Goal: Task Accomplishment & Management: Complete application form

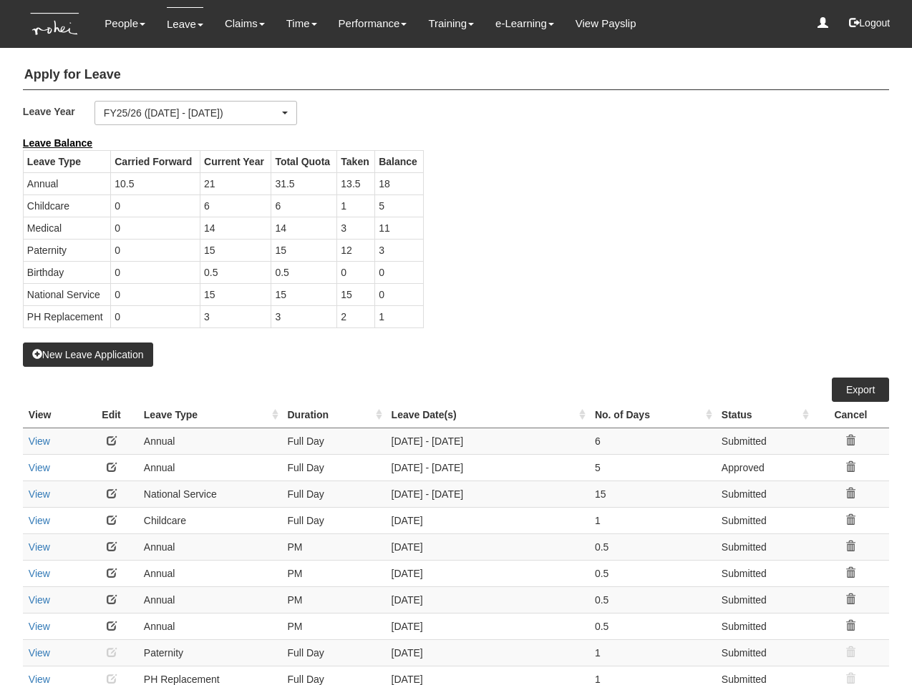
select select "50"
click at [116, 354] on button "New Leave Application" at bounding box center [88, 355] width 130 height 24
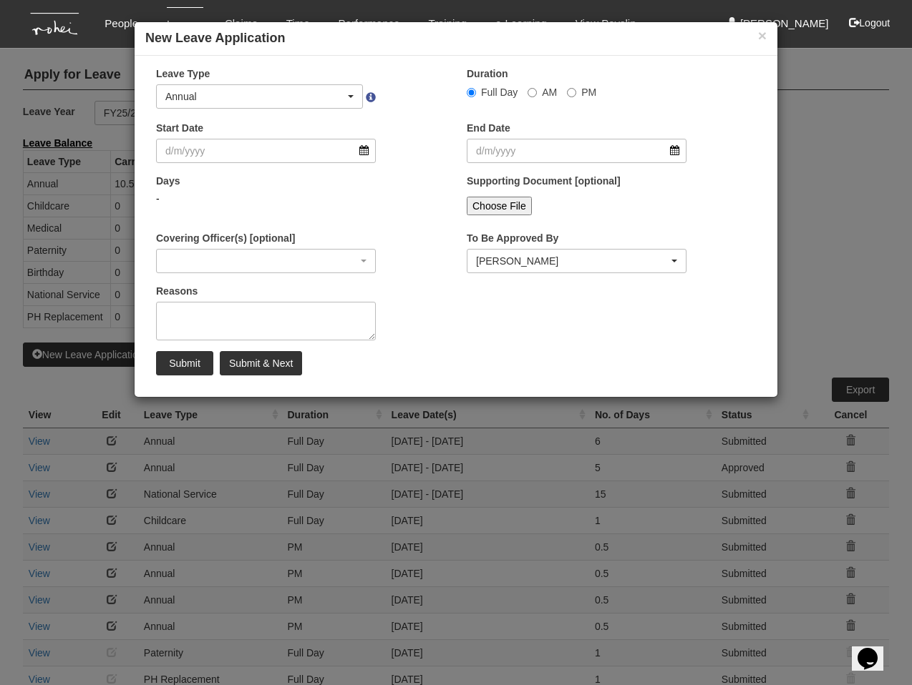
click at [430, 132] on div "Start Date" at bounding box center [300, 147] width 311 height 53
click at [265, 143] on input "Start Date" at bounding box center [266, 151] width 220 height 24
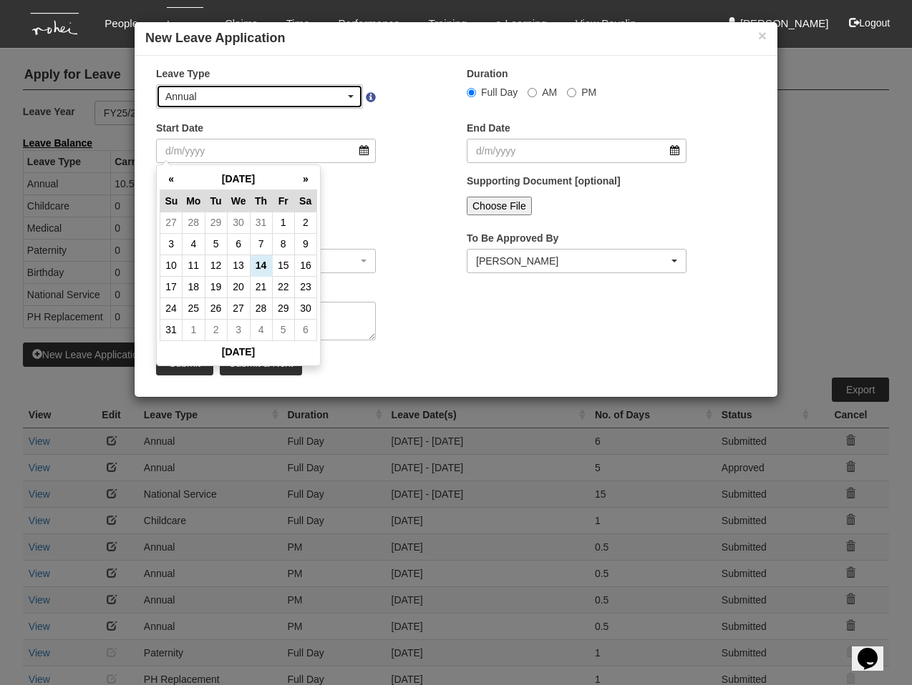
click at [280, 93] on div "Annual" at bounding box center [255, 96] width 180 height 14
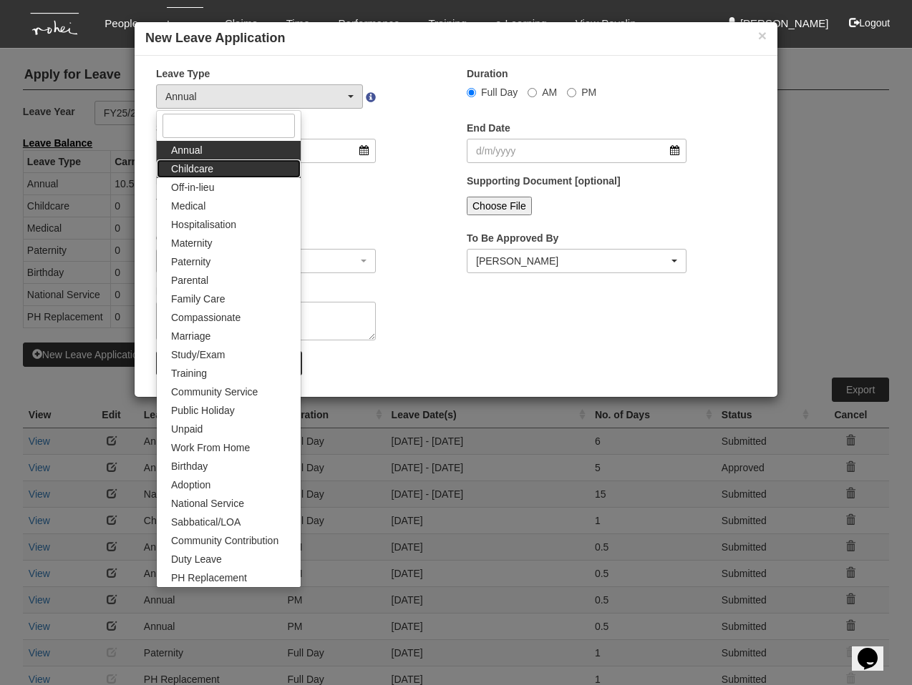
click at [225, 166] on link "Childcare" at bounding box center [229, 169] width 144 height 19
select select "2"
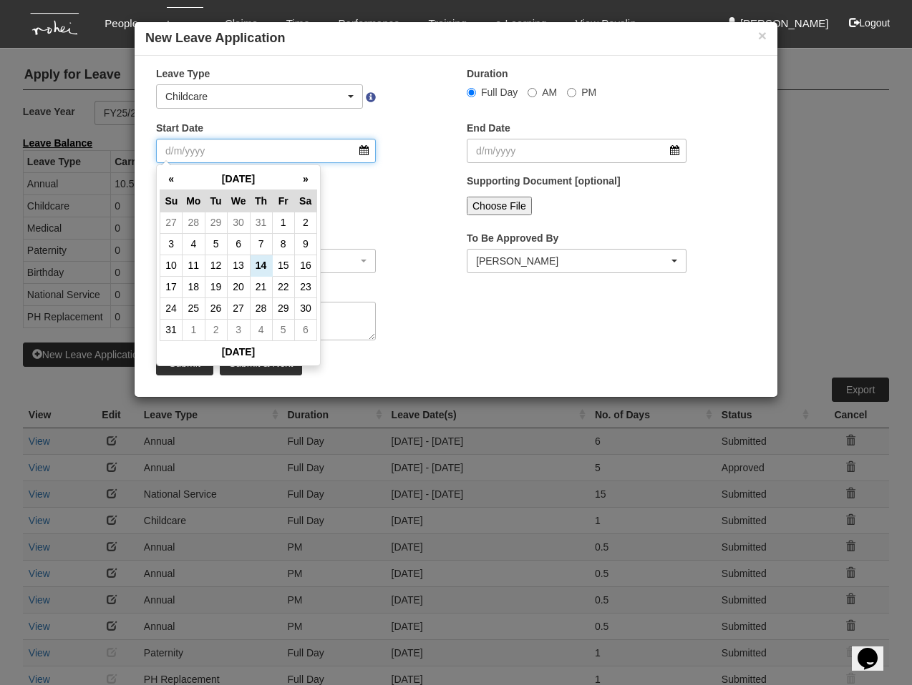
click at [207, 152] on input "Start Date" at bounding box center [266, 151] width 220 height 24
click at [175, 182] on th "«" at bounding box center [171, 179] width 22 height 22
click at [297, 178] on th "»" at bounding box center [305, 179] width 22 height 22
click at [263, 242] on td "7" at bounding box center [261, 243] width 22 height 21
type input "7/8/2025"
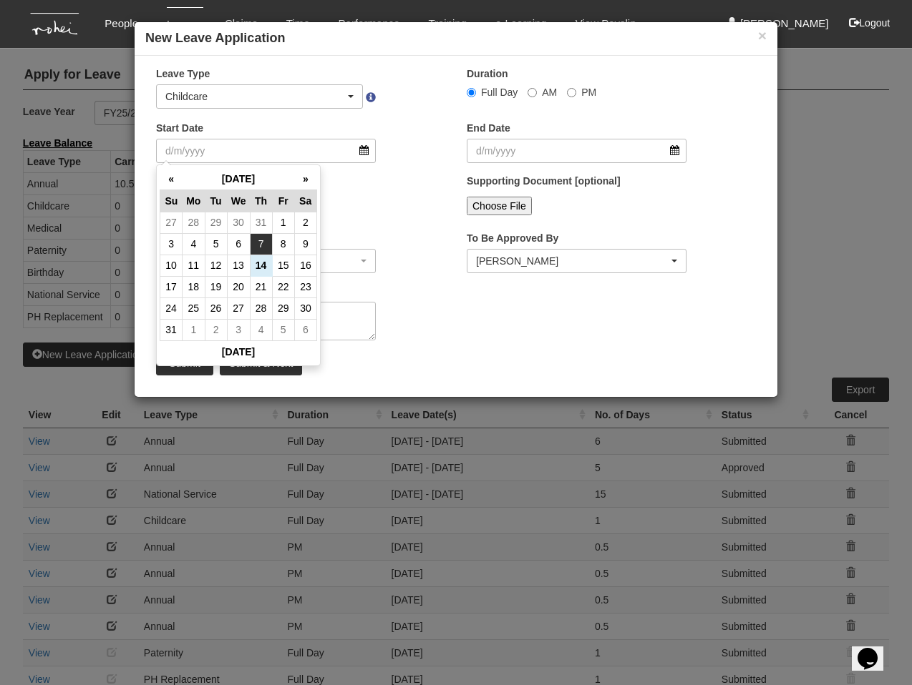
type input "7/8/2025"
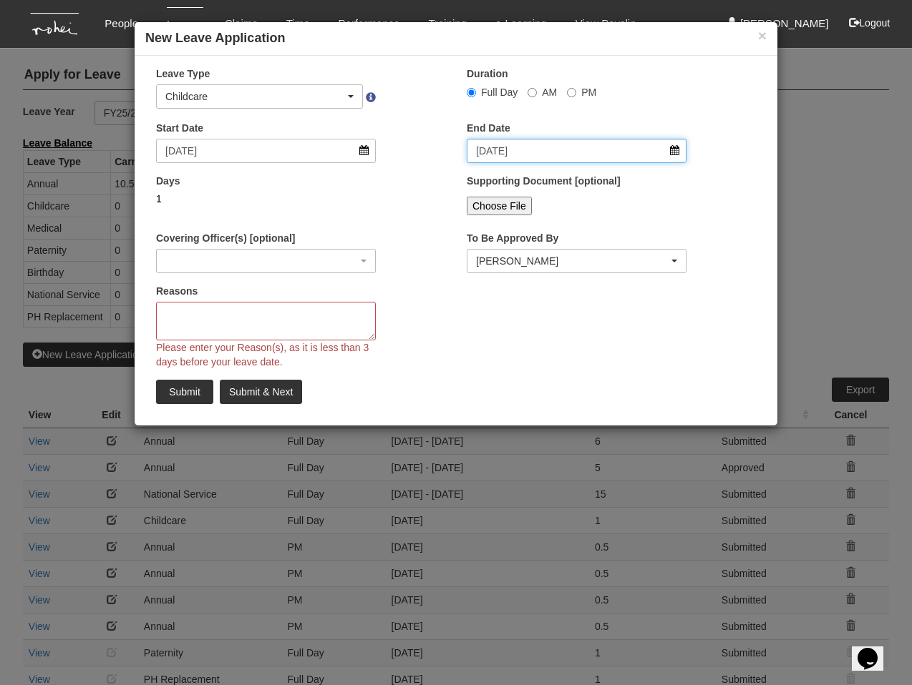
click at [507, 152] on input "7/8/2025" at bounding box center [576, 151] width 220 height 24
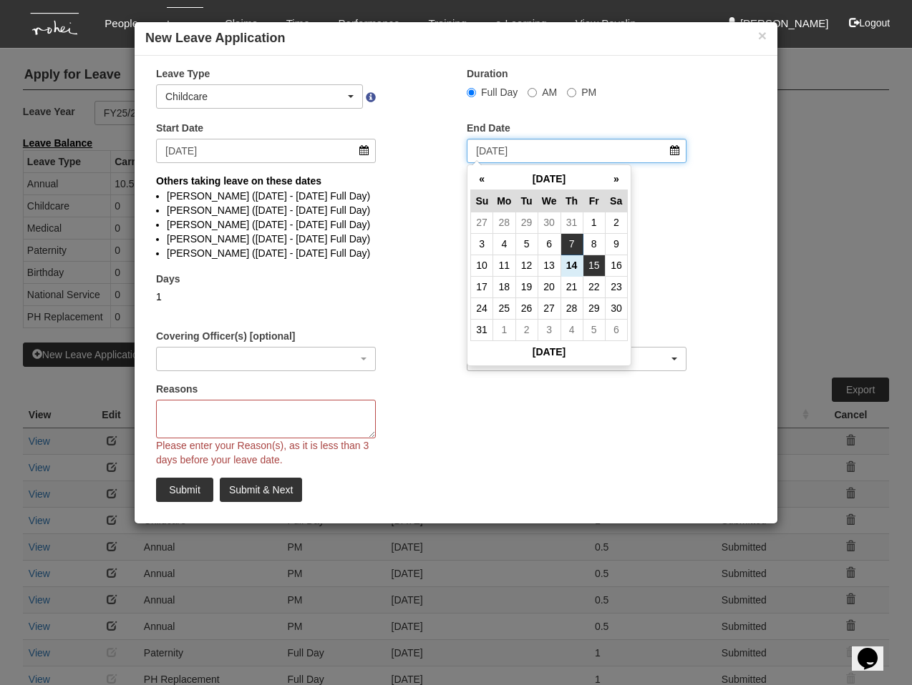
select select
drag, startPoint x: 589, startPoint y: 251, endPoint x: 491, endPoint y: 247, distance: 98.1
click at [589, 251] on td "8" at bounding box center [593, 243] width 22 height 21
type input "8/8/2025"
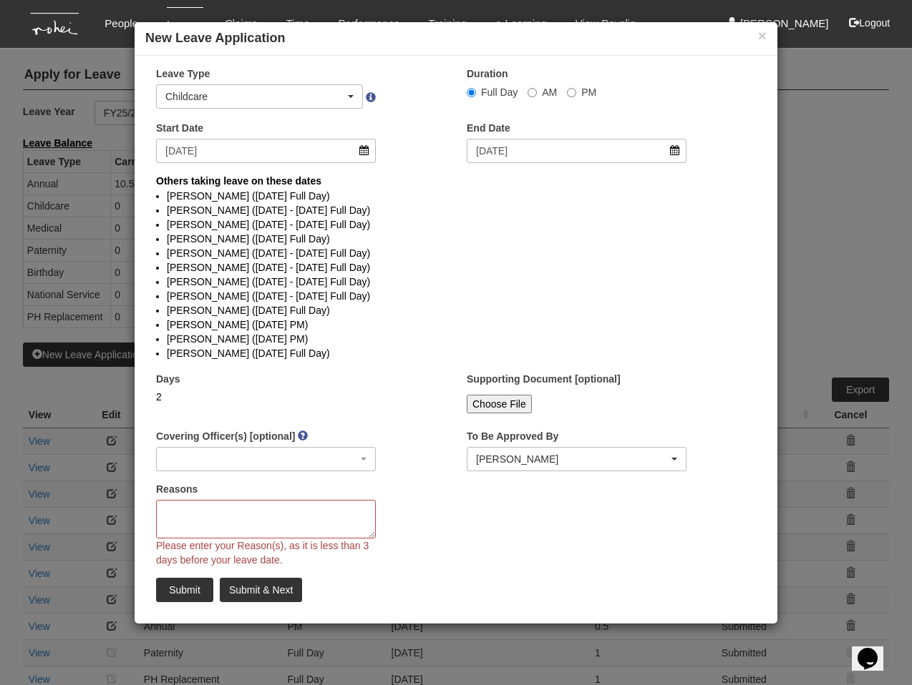
select select
click at [430, 278] on li "Franchette Briones (7/8/2025 - 8/8/2025 Full Day)" at bounding box center [456, 282] width 578 height 14
click at [209, 91] on div "Childcare" at bounding box center [255, 96] width 180 height 14
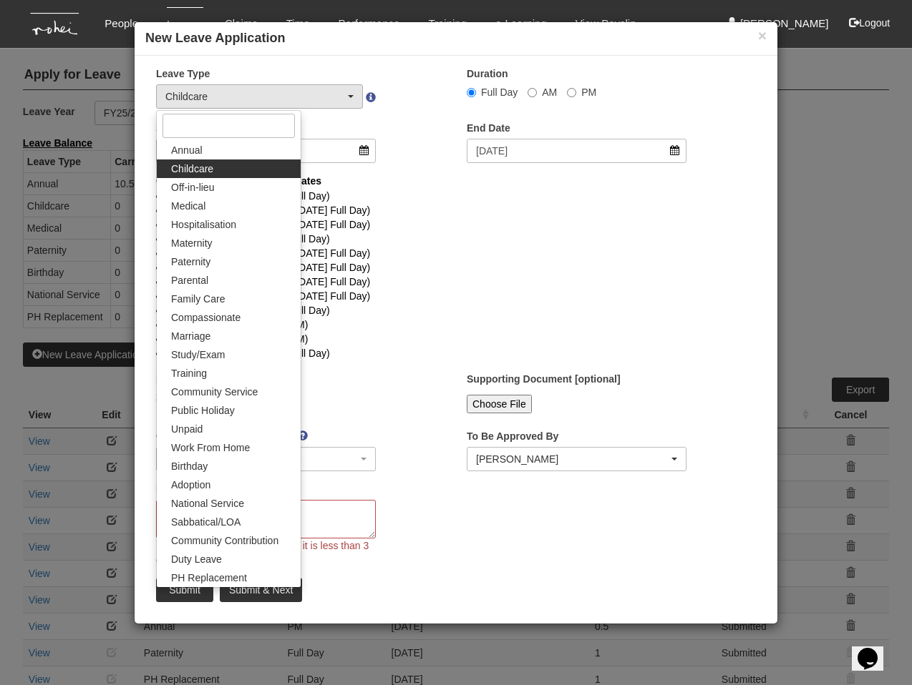
click at [410, 275] on li "Franchette Briones (7/8/2025 - 8/8/2025 Full Day)" at bounding box center [456, 282] width 578 height 14
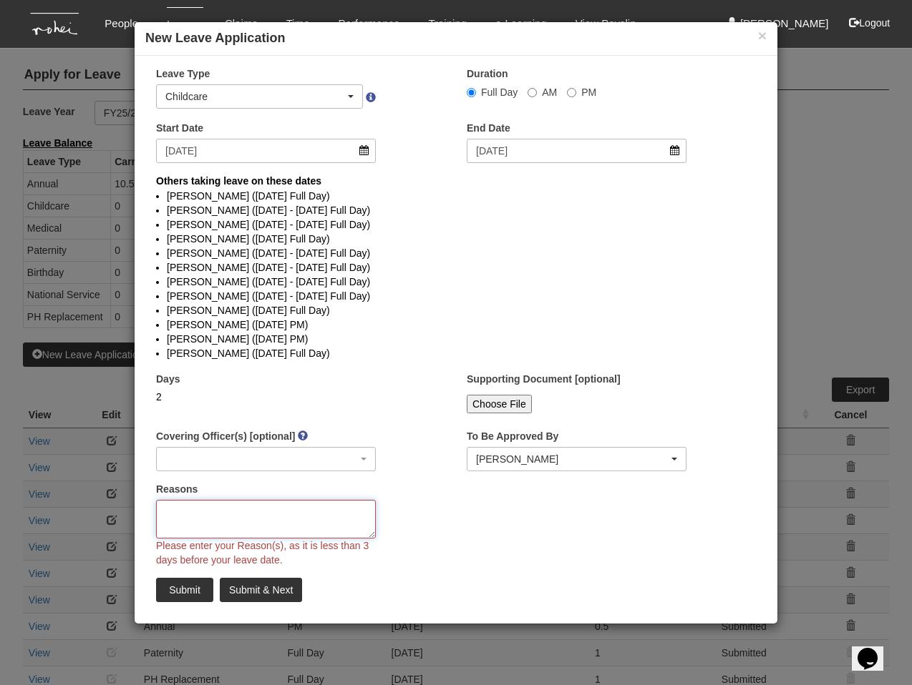
click at [280, 519] on textarea "Reasons" at bounding box center [266, 519] width 220 height 39
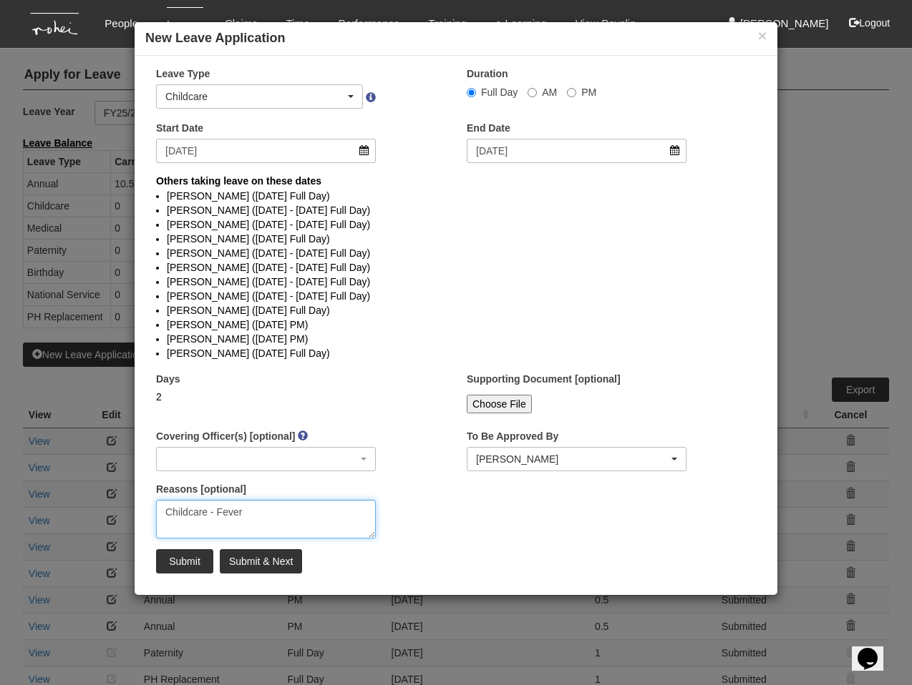
type textarea "Childcare - Fever"
click at [172, 558] on input "Submit" at bounding box center [184, 561] width 57 height 24
select select "1"
select select
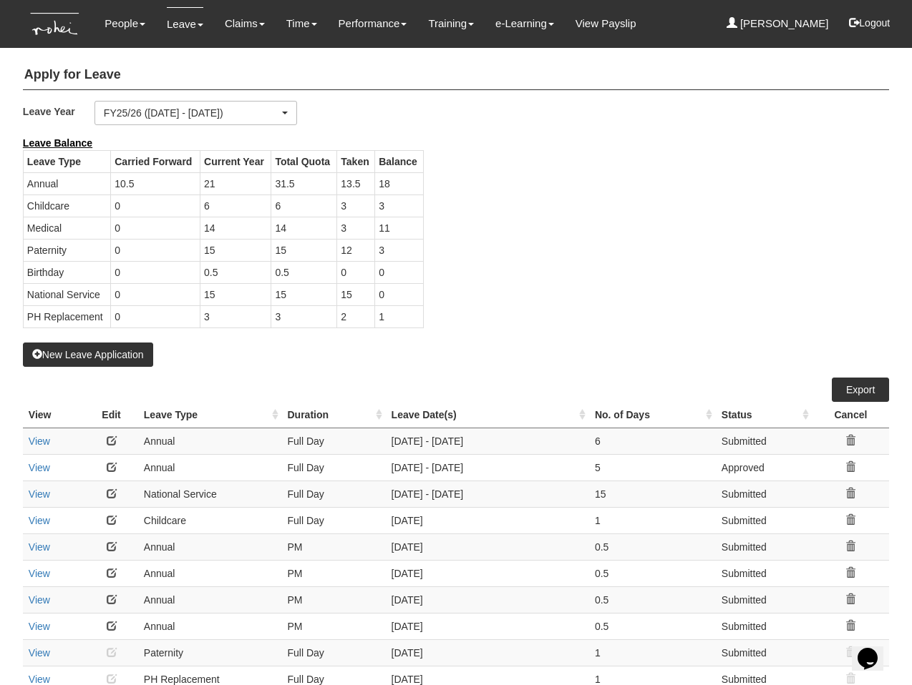
select select "50"
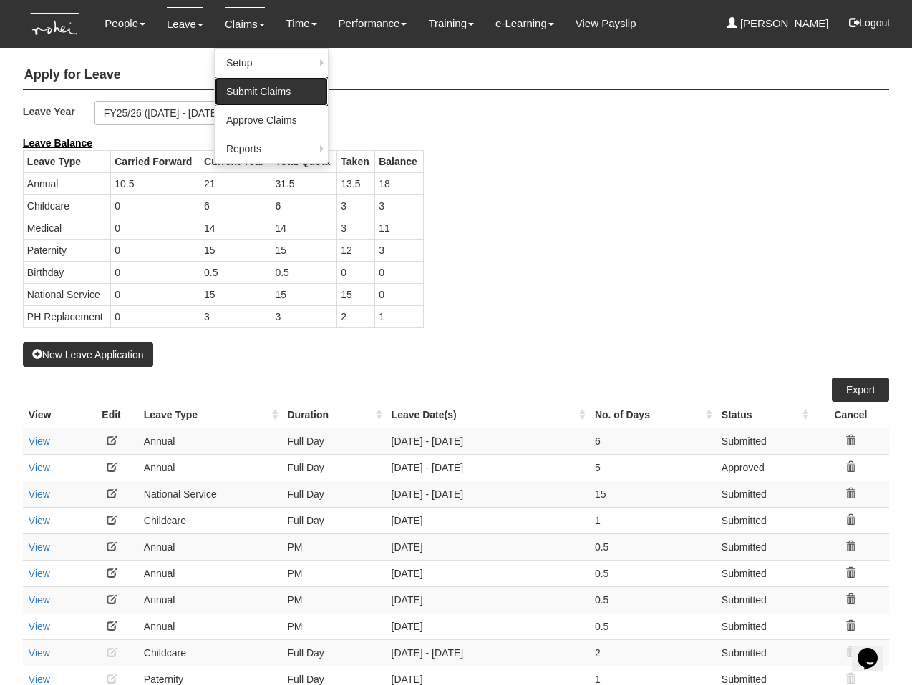
click at [245, 89] on link "Submit Claims" at bounding box center [271, 91] width 113 height 29
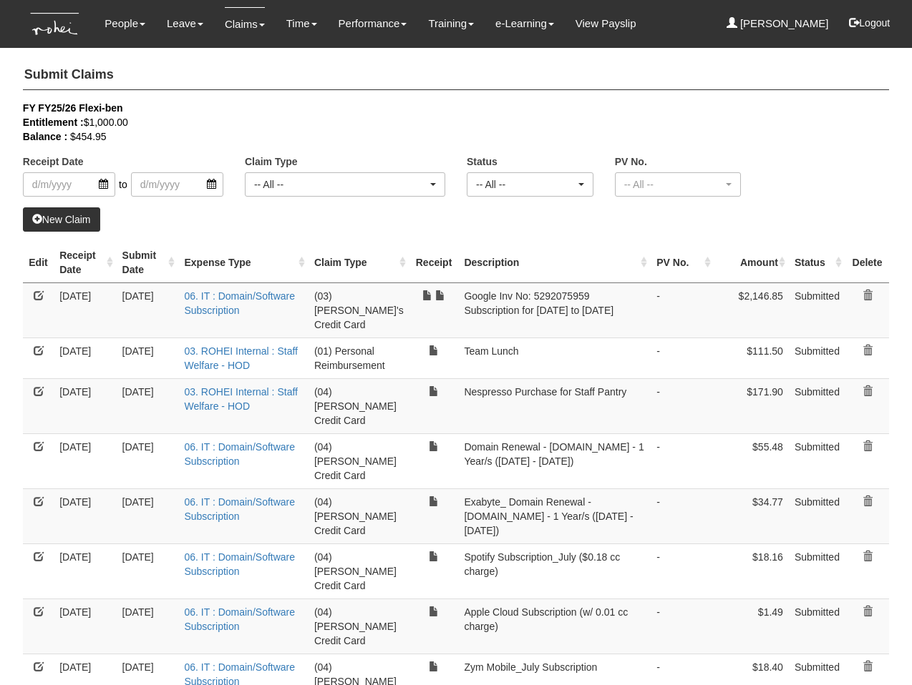
select select "50"
click at [70, 215] on link "New Claim" at bounding box center [61, 219] width 77 height 24
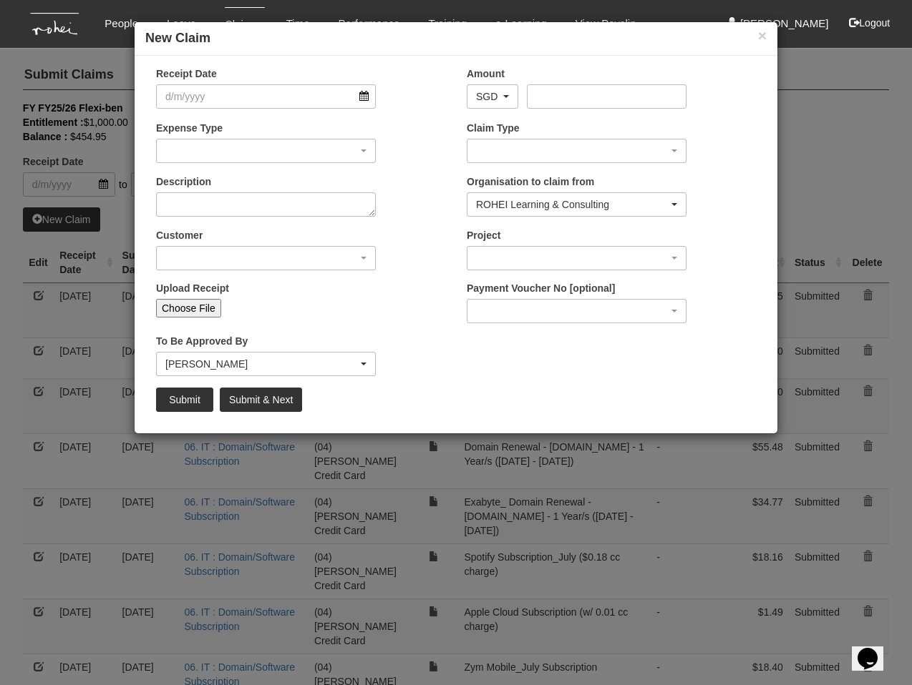
drag, startPoint x: 436, startPoint y: 145, endPoint x: 336, endPoint y: 114, distance: 104.6
click at [430, 144] on div "Expense Type 01. Project (Billed) : Food for FGDs / Meetings 01. Project (Bille…" at bounding box center [300, 147] width 311 height 53
click at [196, 307] on input "Choose File" at bounding box center [188, 308] width 65 height 19
type input "C:\fakepath\IMG_20250808_074210.jpg"
type input "Choose Another File"
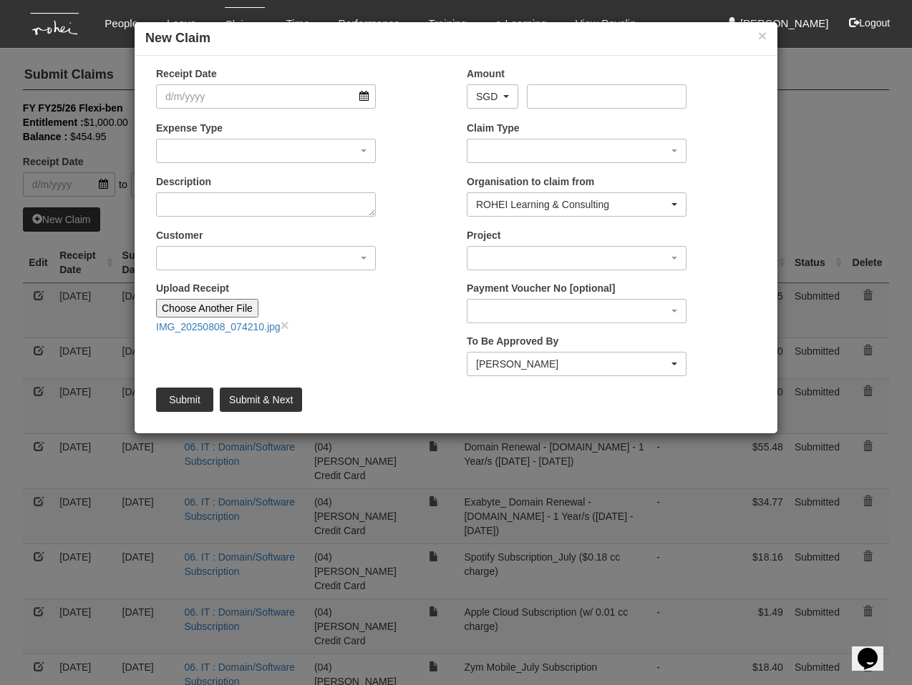
click at [195, 309] on input "Choose Another File" at bounding box center [207, 308] width 102 height 19
type input "C:\fakepath\IMG_20250808_074221.jpg"
click at [570, 96] on input "Amount" at bounding box center [606, 96] width 159 height 24
type input "100"
click at [220, 97] on input "Receipt Date" at bounding box center [266, 96] width 220 height 24
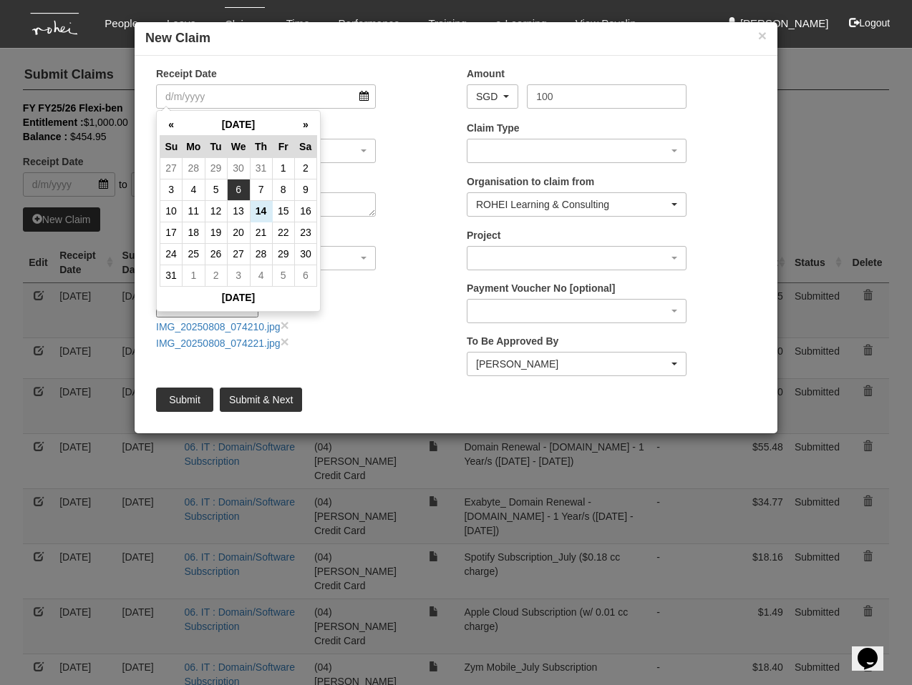
click at [238, 190] on td "6" at bounding box center [238, 189] width 23 height 21
type input "[DATE]"
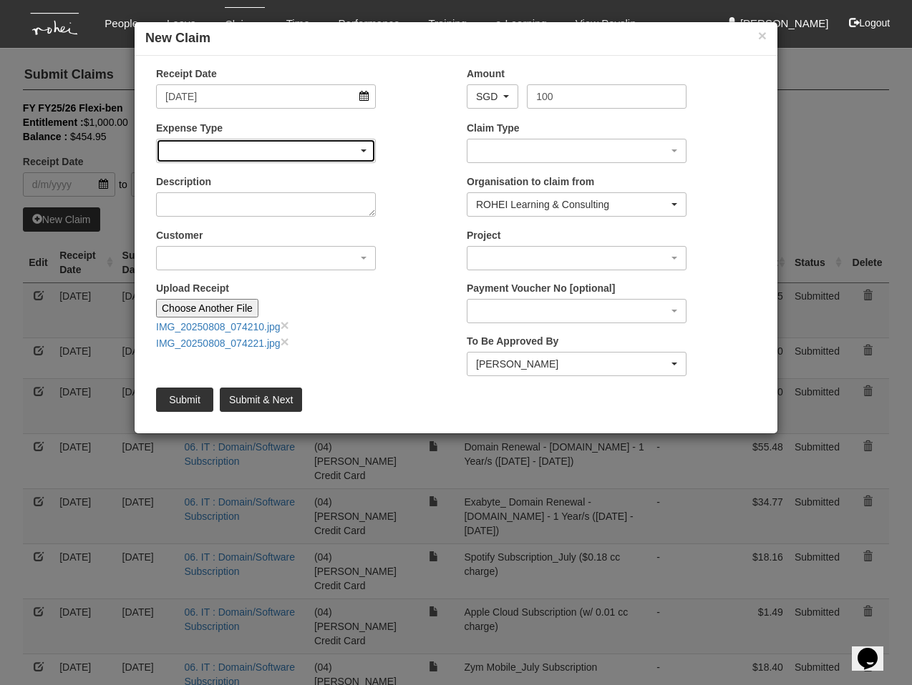
click at [240, 160] on div "button" at bounding box center [266, 151] width 218 height 23
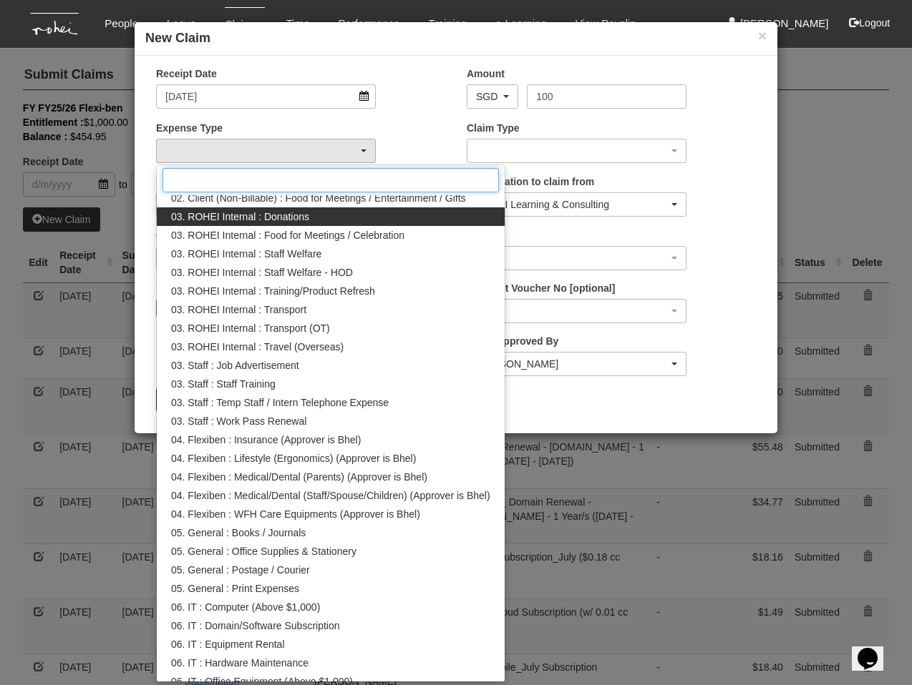
scroll to position [175, 0]
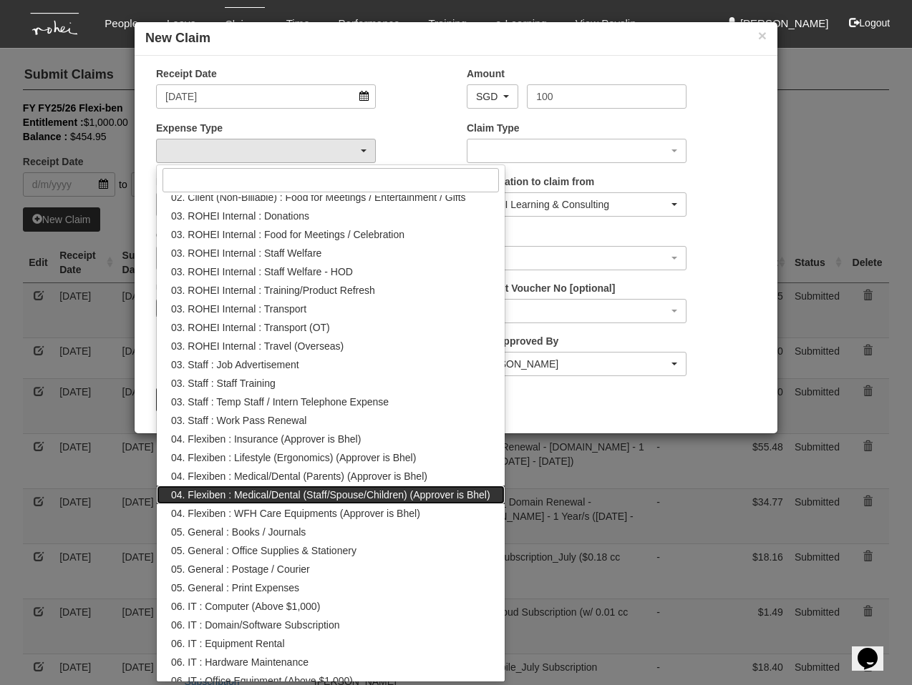
click at [335, 488] on span "04. Flexiben : Medical/Dental (Staff/Spouse/Children) (Approver is Bhel)" at bounding box center [330, 495] width 319 height 14
select select "146"
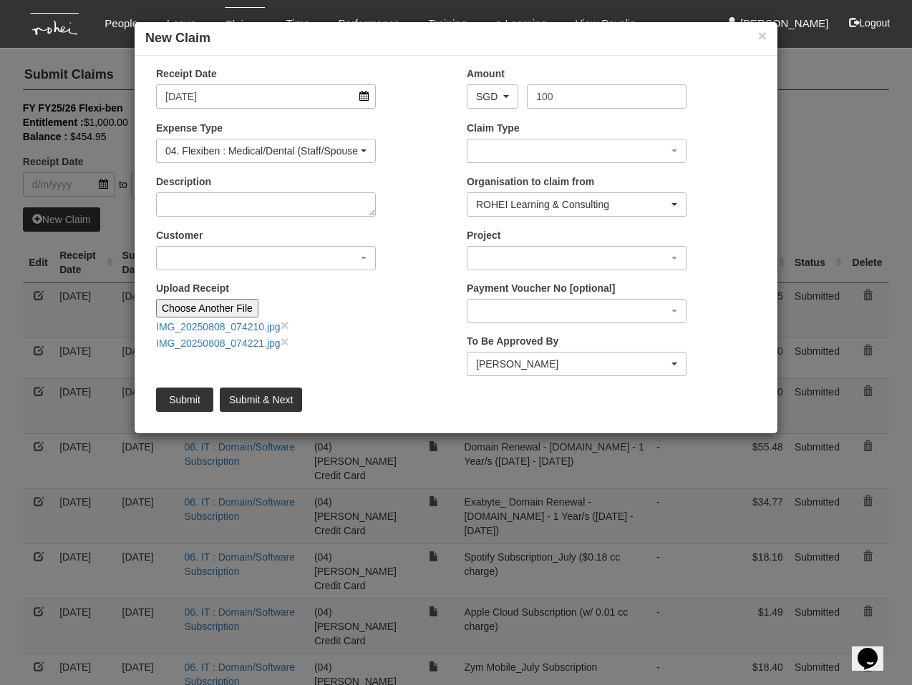
drag, startPoint x: 557, startPoint y: 385, endPoint x: 554, endPoint y: 372, distance: 13.1
click at [556, 383] on div "To Be Approved By _Staff [PERSON_NAME] Tan [PERSON_NAME] [PERSON_NAME] [PERSON_…" at bounding box center [611, 360] width 311 height 53
click at [554, 372] on div "[PERSON_NAME]" at bounding box center [576, 364] width 218 height 23
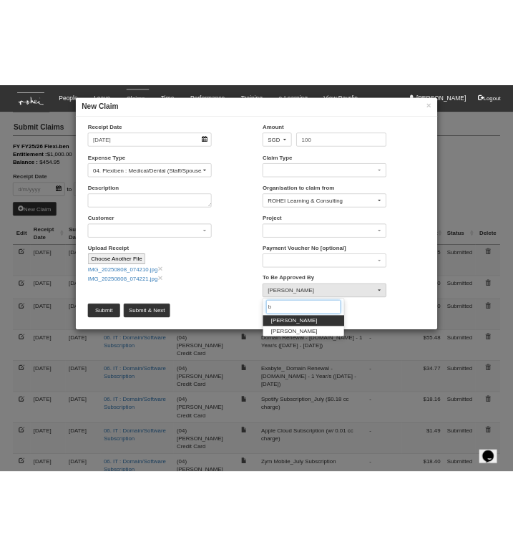
scroll to position [0, 0]
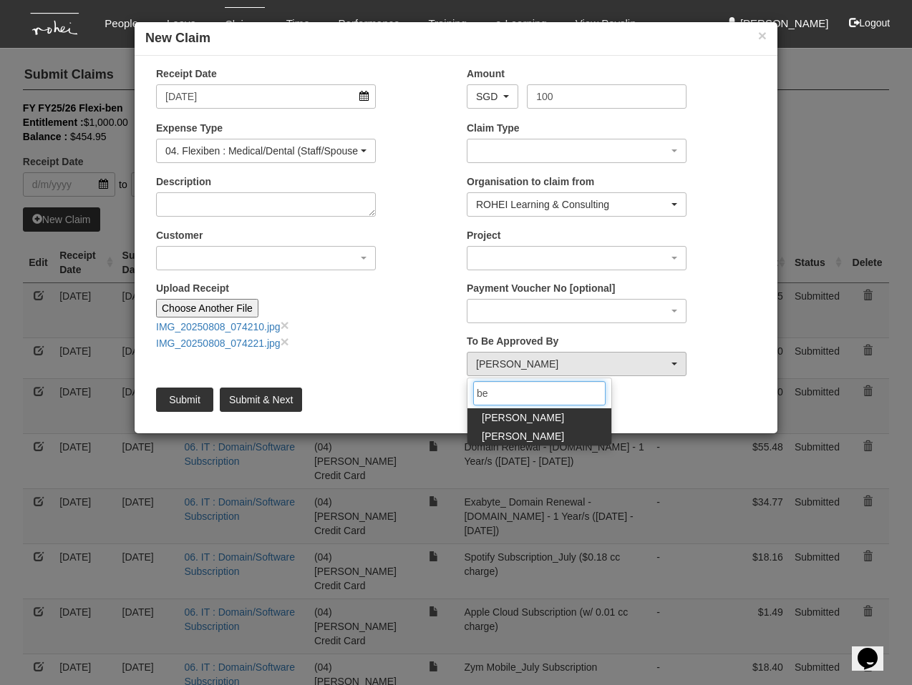
type input "be"
click at [526, 430] on span "[PERSON_NAME]" at bounding box center [523, 436] width 82 height 14
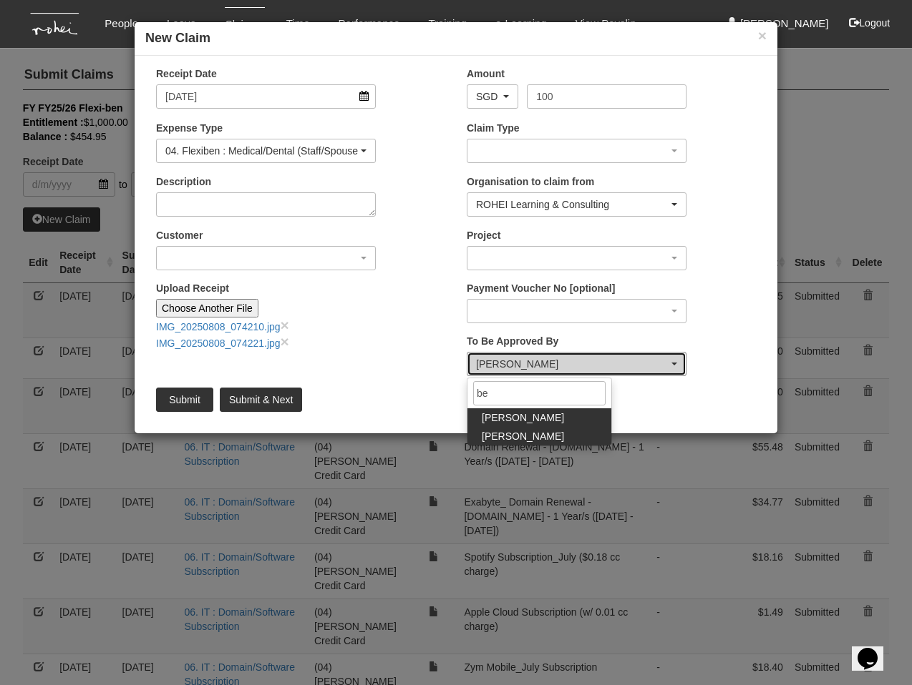
select select "7c74568e-c65a-4e2f-b023-70974c8e3265"
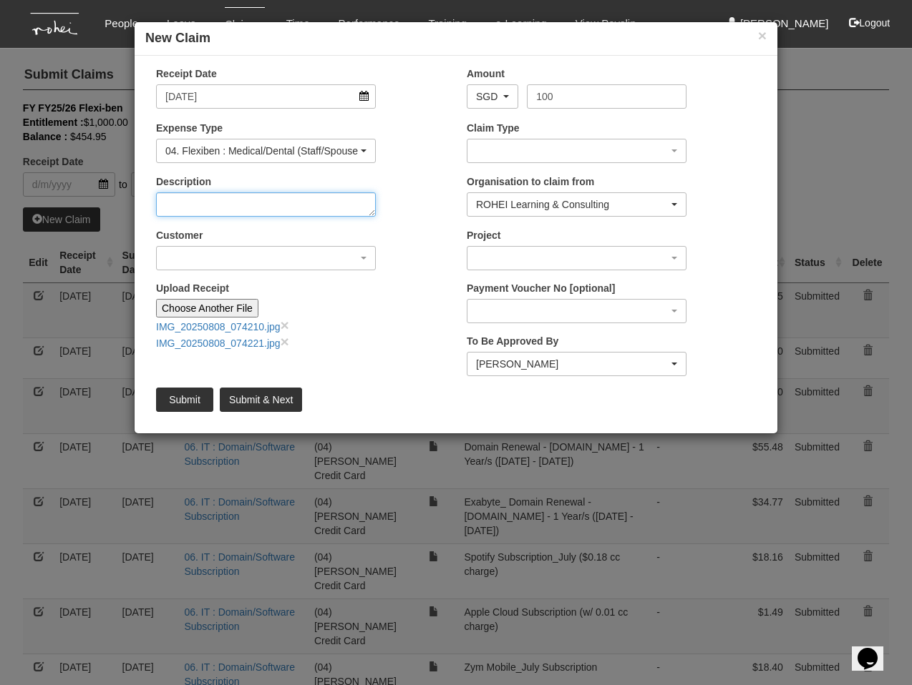
click at [291, 199] on textarea "Description" at bounding box center [266, 204] width 220 height 24
type textarea "Medical Claim - Clinic Visit"
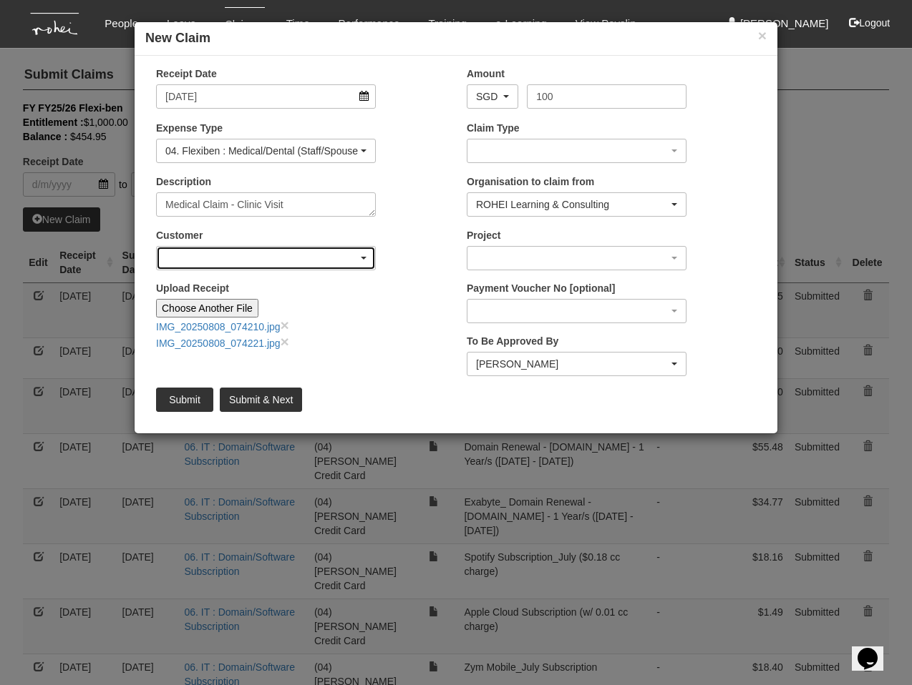
click at [257, 250] on div "button" at bounding box center [266, 258] width 218 height 23
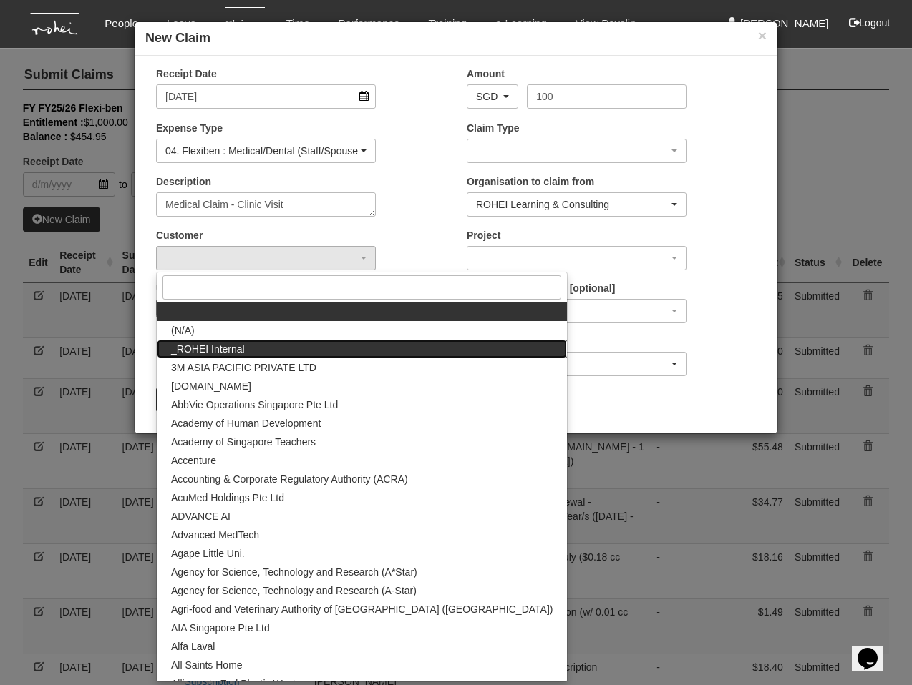
click at [234, 342] on span "_ROHEI Internal" at bounding box center [208, 349] width 74 height 14
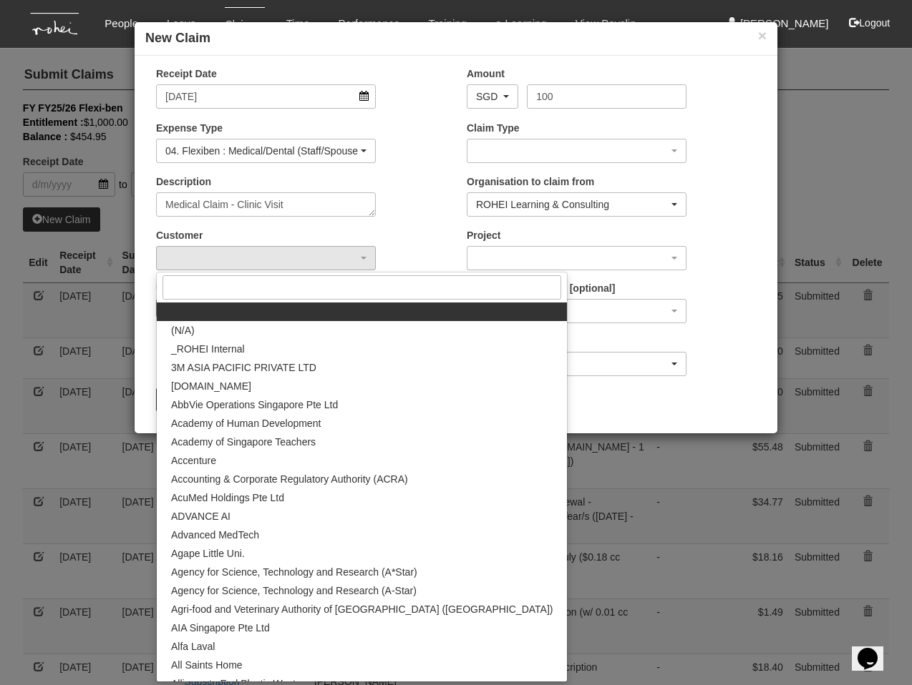
select select "397"
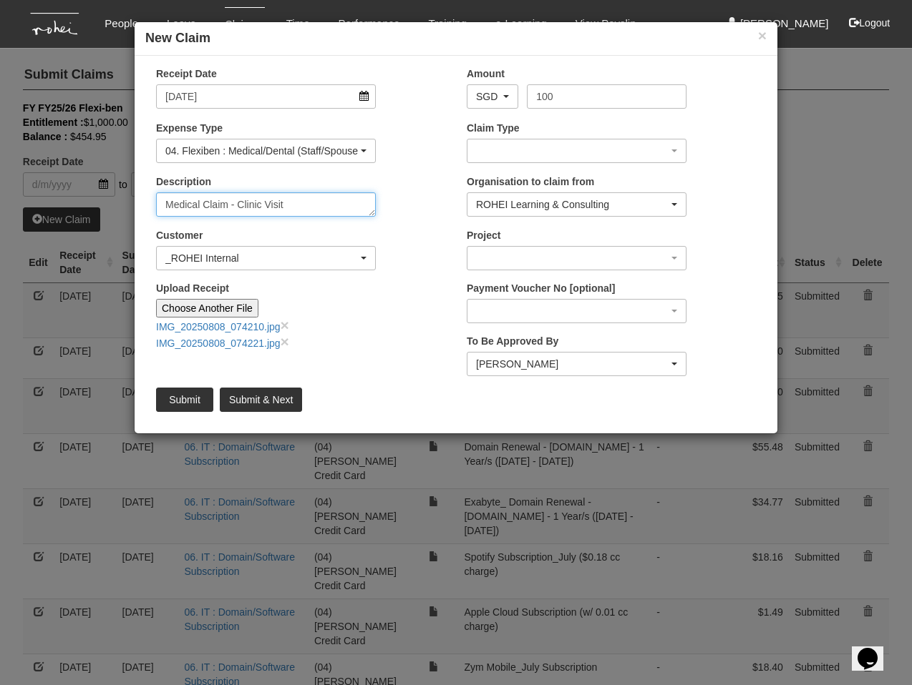
click at [305, 204] on textarea "Medical Claim - Clinic Visit" at bounding box center [266, 204] width 220 height 24
click at [297, 200] on textarea "Medical Claim - Clinic Visit for Fever" at bounding box center [266, 204] width 220 height 24
click at [335, 200] on textarea "Medical Claim - Clinic Visit for baby's Fever" at bounding box center [266, 204] width 220 height 24
type textarea "Medical Claim - Clinic Visit for baby's fever"
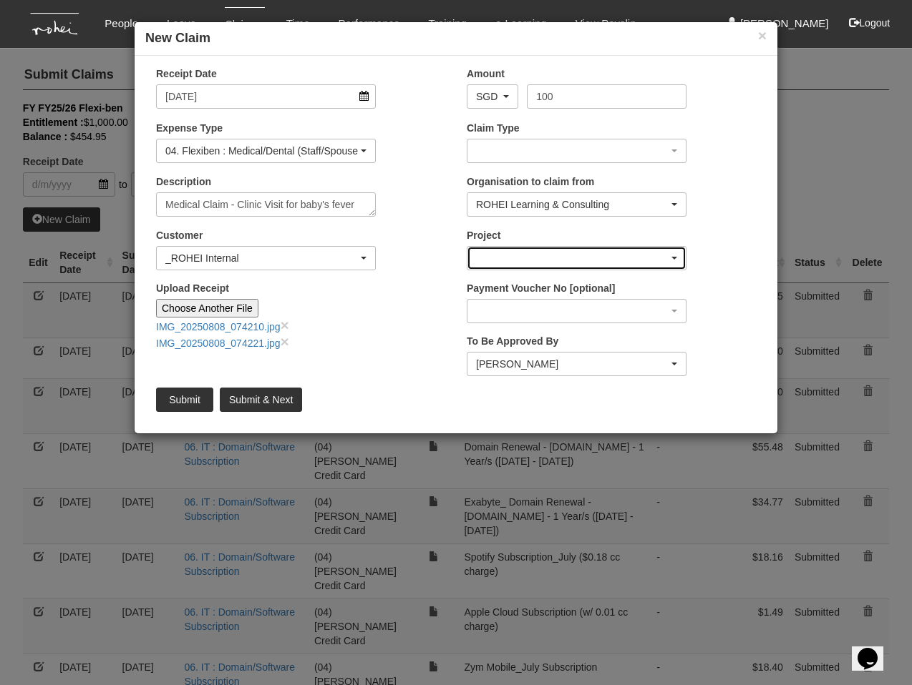
click at [533, 263] on div "button" at bounding box center [576, 258] width 218 height 23
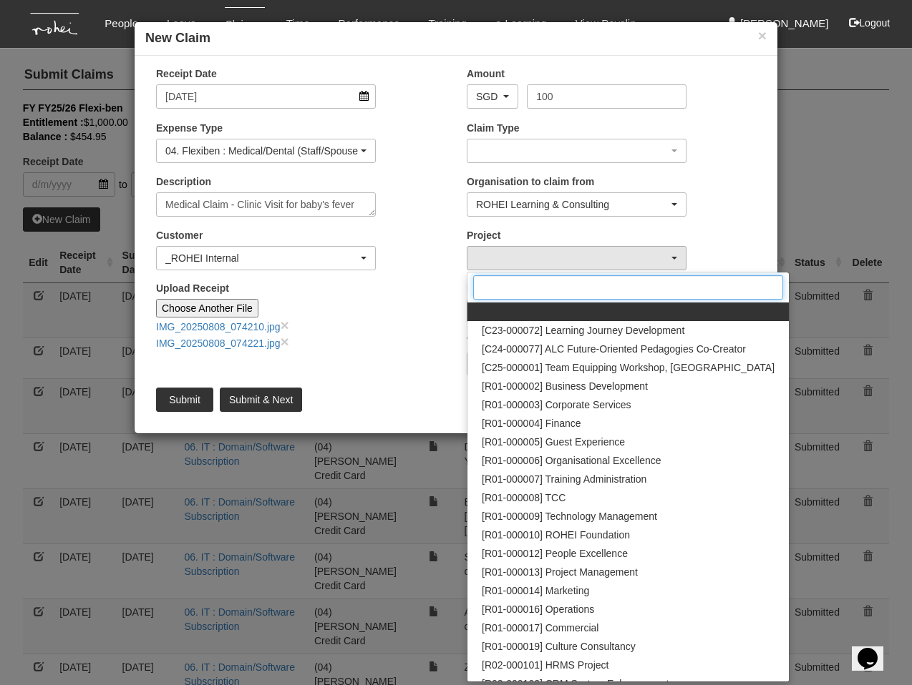
click at [549, 288] on input "Search" at bounding box center [628, 287] width 310 height 24
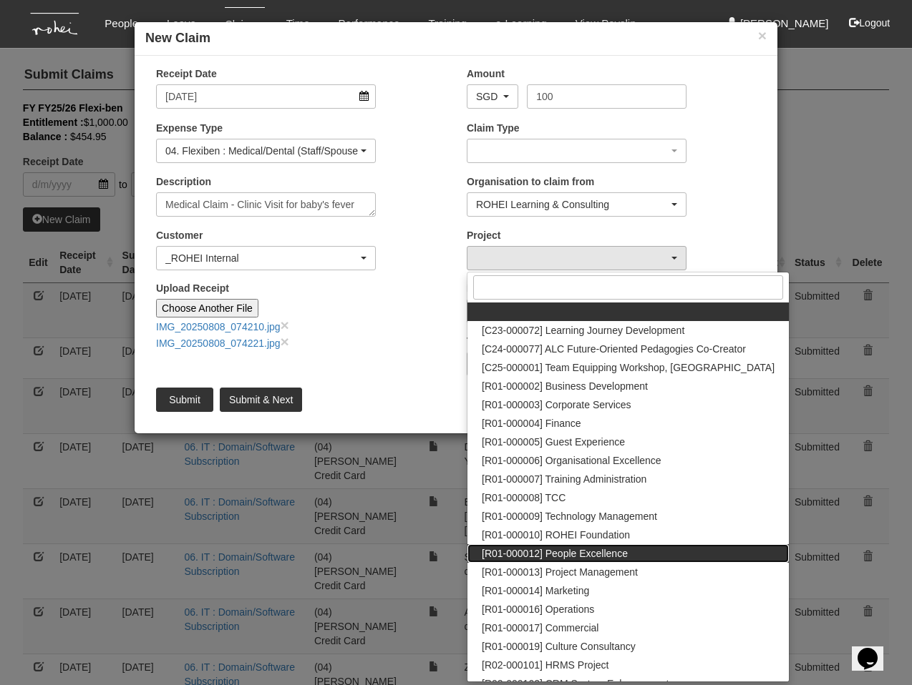
click at [597, 549] on span "[R01-000012] People Excellence" at bounding box center [555, 554] width 146 height 14
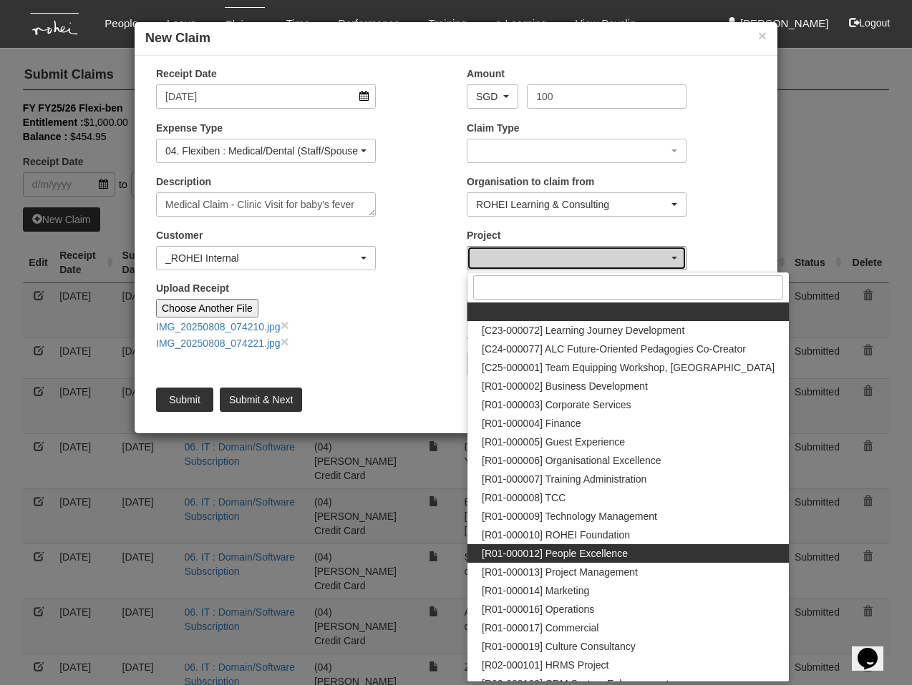
select select "1221"
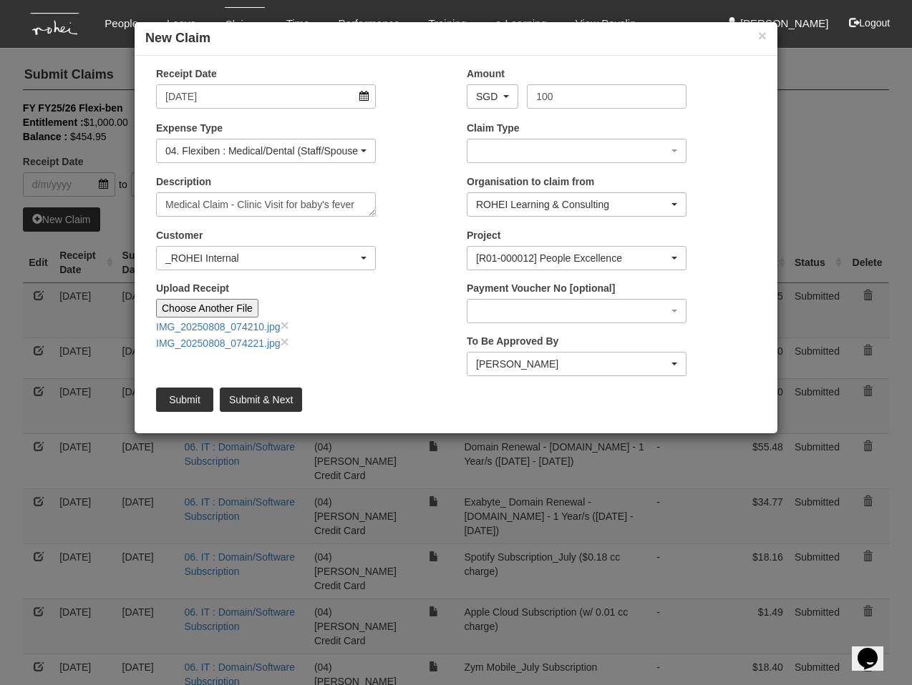
click at [431, 331] on div "Upload Receipt Choose Another File IMG_20250808_074210.jpg × IMG_20250808_07422…" at bounding box center [300, 321] width 311 height 80
click at [497, 149] on div "button" at bounding box center [576, 151] width 218 height 23
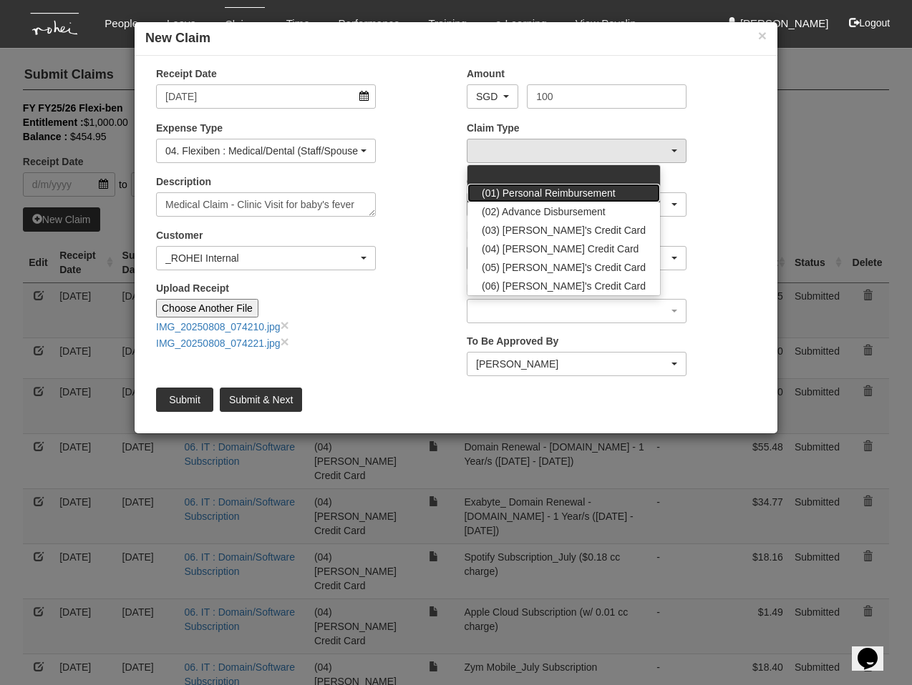
click at [511, 189] on span "(01) Personal Reimbursement" at bounding box center [549, 193] width 134 height 14
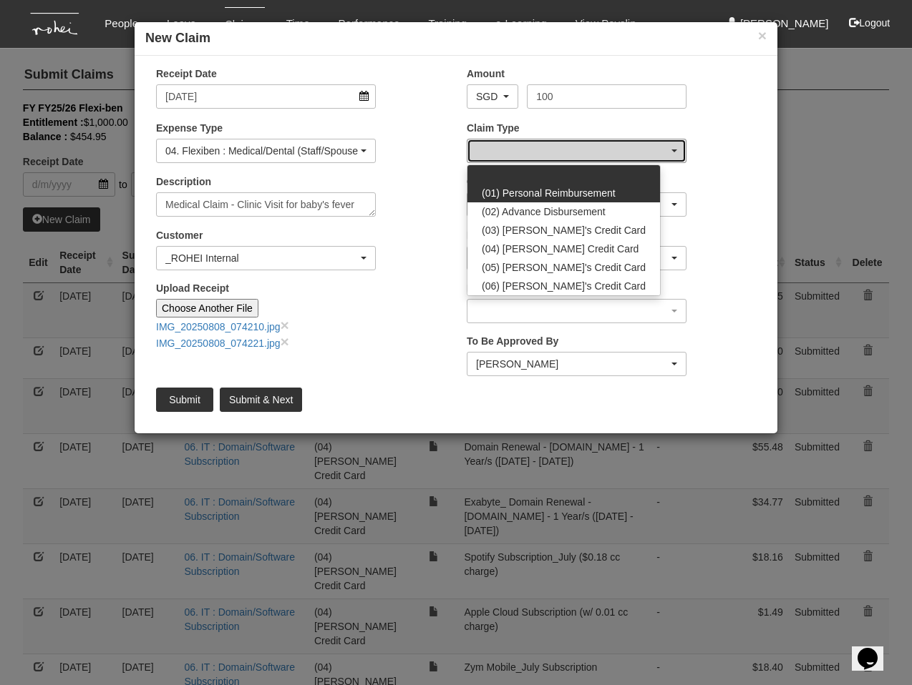
select select "14"
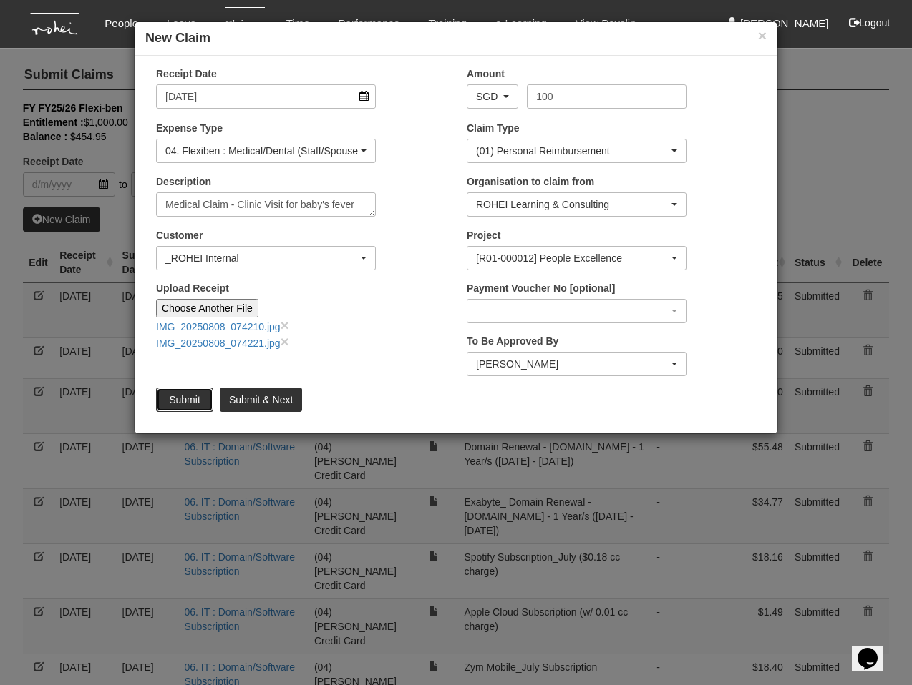
click at [191, 398] on input "Submit" at bounding box center [184, 400] width 57 height 24
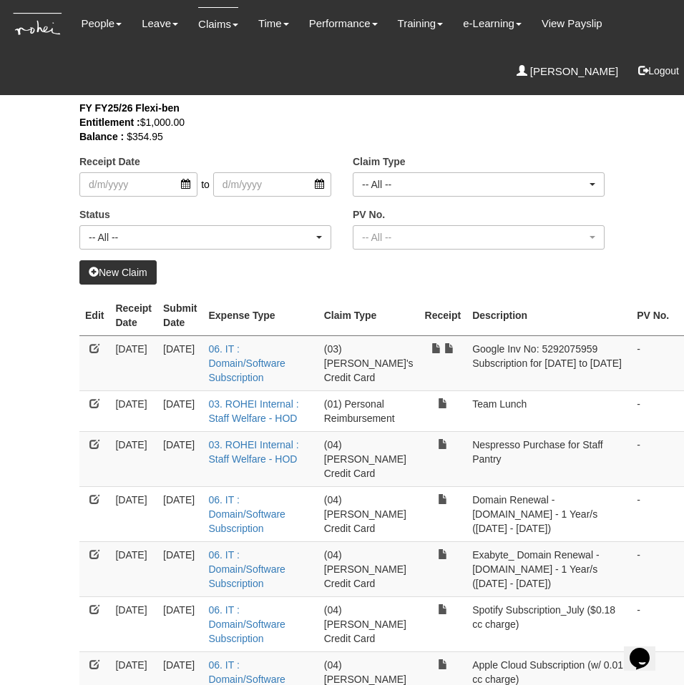
select select "50"
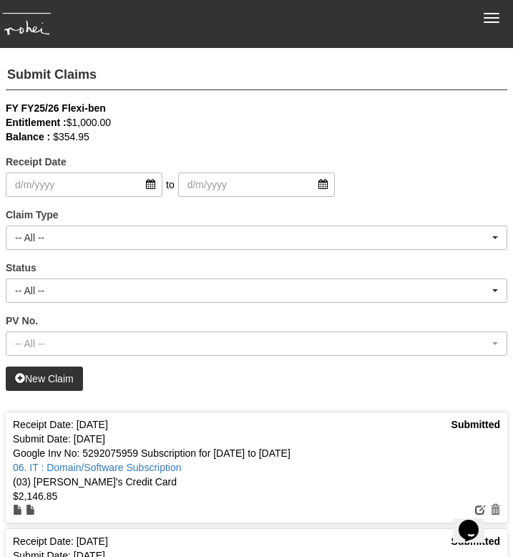
click at [449, 110] on div "FY FY25/26 Flexi-ben" at bounding box center [257, 108] width 502 height 14
